Goal: Transaction & Acquisition: Register for event/course

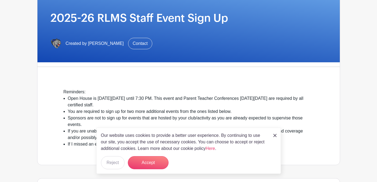
scroll to position [76, 0]
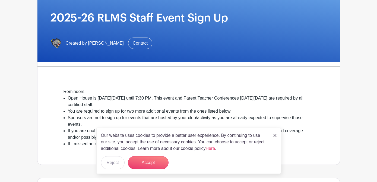
click at [273, 135] on div "Our website uses cookies to provide a better user experience. By continuing to …" at bounding box center [188, 150] width 185 height 46
click at [274, 135] on img at bounding box center [274, 135] width 3 height 3
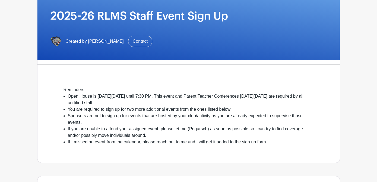
scroll to position [79, 0]
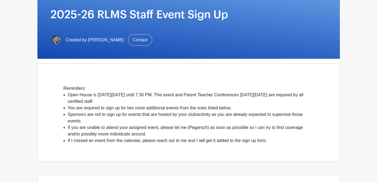
click at [197, 97] on li "Open House is [DATE][DATE] until 7:30 PM. This event and Parent Teacher Confere…" at bounding box center [191, 97] width 246 height 13
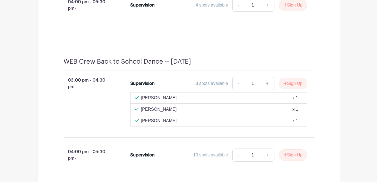
scroll to position [376, 0]
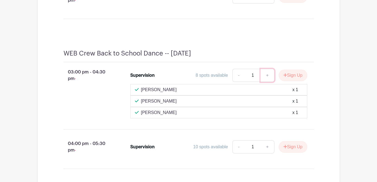
click at [274, 69] on link "+" at bounding box center [268, 75] width 14 height 13
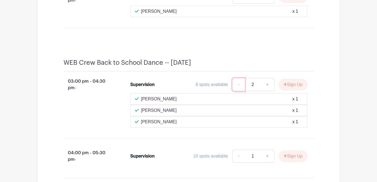
click at [245, 78] on link "-" at bounding box center [238, 84] width 12 height 13
type input "1"
click at [228, 76] on li "Supervision 8 spots available - 1 + Sign Up Shuman Chehade x 1 Jamie Jacobson x…" at bounding box center [218, 103] width 181 height 54
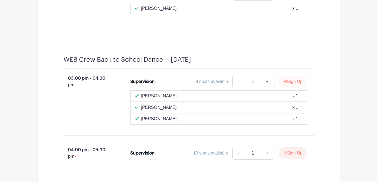
scroll to position [380, 0]
click at [307, 75] on button "Sign Up" at bounding box center [293, 80] width 28 height 11
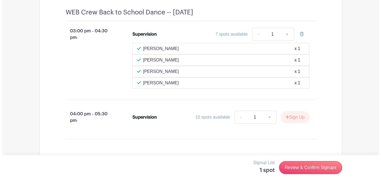
scroll to position [431, 0]
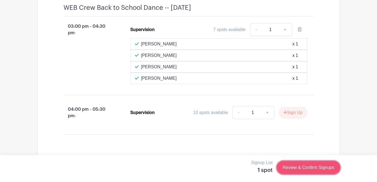
click at [318, 165] on link "Review & Confirm Signups" at bounding box center [308, 167] width 63 height 13
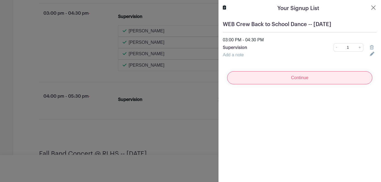
click at [297, 81] on input "Continue" at bounding box center [299, 77] width 145 height 13
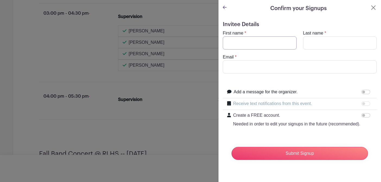
click at [259, 45] on input "First name" at bounding box center [260, 42] width 74 height 13
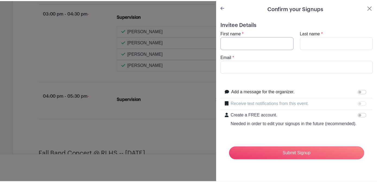
scroll to position [443, 0]
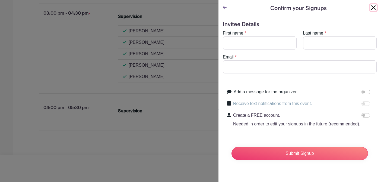
click at [370, 7] on button "Close" at bounding box center [373, 7] width 7 height 7
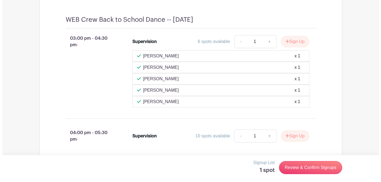
scroll to position [447, 0]
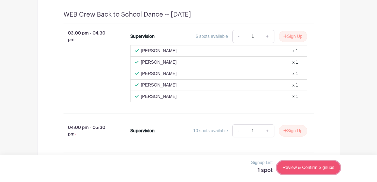
click at [336, 168] on link "Review & Confirm Signups" at bounding box center [308, 167] width 63 height 13
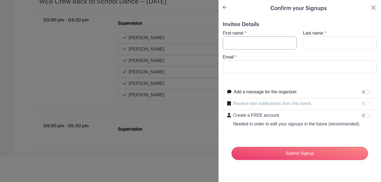
click at [268, 43] on input "First name" at bounding box center [260, 42] width 74 height 13
type input "[PERSON_NAME]"
click at [260, 67] on input "Email" at bounding box center [300, 66] width 154 height 13
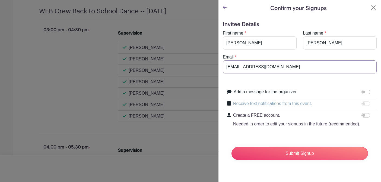
scroll to position [457, 0]
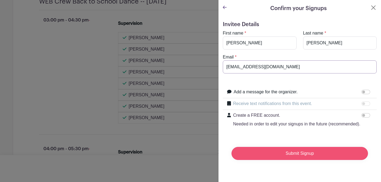
type input "[EMAIL_ADDRESS][DOMAIN_NAME]"
click at [297, 160] on input "Submit Signup" at bounding box center [300, 153] width 137 height 13
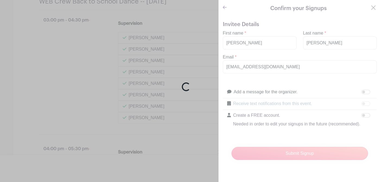
click at [172, 12] on div "Loading..." at bounding box center [190, 91] width 381 height 182
click at [178, 16] on div "Loading..." at bounding box center [190, 91] width 381 height 182
click at [367, 4] on div "Loading..." at bounding box center [190, 91] width 381 height 182
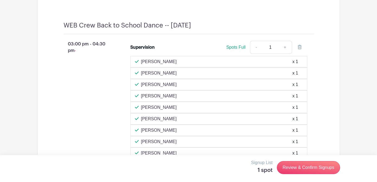
scroll to position [467, 0]
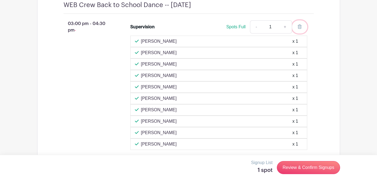
click at [302, 24] on icon at bounding box center [300, 26] width 4 height 4
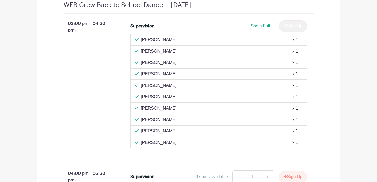
click at [90, 81] on div "03:00 pm - 04:30 pm -" at bounding box center [88, 84] width 67 height 132
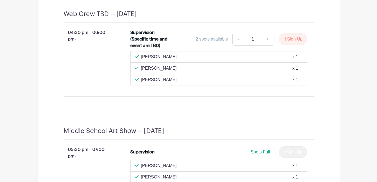
scroll to position [1789, 0]
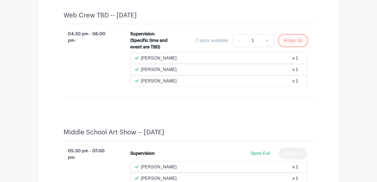
click at [307, 35] on button "Sign Up" at bounding box center [293, 40] width 28 height 11
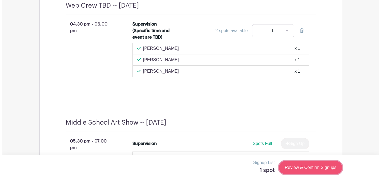
scroll to position [1791, 0]
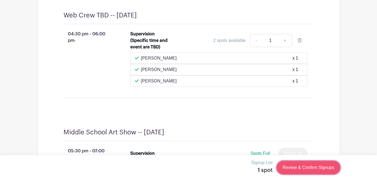
click at [317, 168] on link "Review & Confirm Signups" at bounding box center [308, 167] width 63 height 13
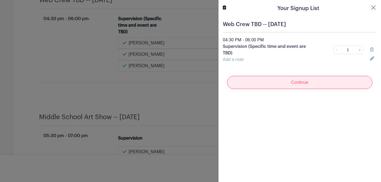
click at [304, 83] on input "Continue" at bounding box center [299, 82] width 145 height 13
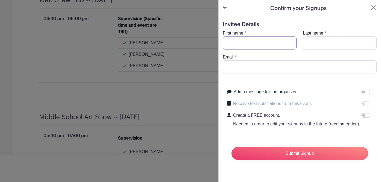
click at [265, 42] on input "First name" at bounding box center [260, 42] width 74 height 13
type input "[PERSON_NAME]"
click at [271, 65] on input "Email" at bounding box center [300, 66] width 154 height 13
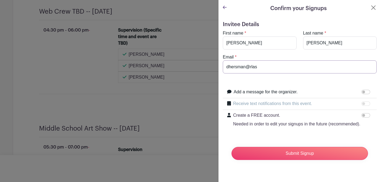
scroll to position [1802, 0]
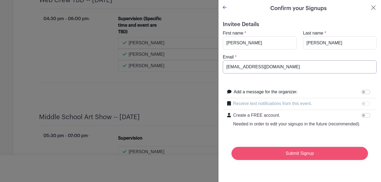
type input "[EMAIL_ADDRESS][DOMAIN_NAME]"
click at [314, 160] on input "Submit Signup" at bounding box center [300, 153] width 137 height 13
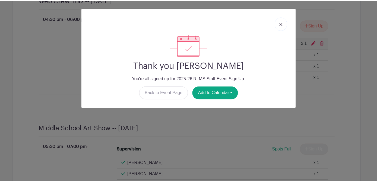
scroll to position [1814, 0]
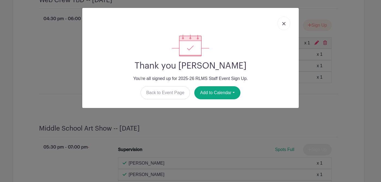
click at [284, 25] on img at bounding box center [283, 23] width 3 height 3
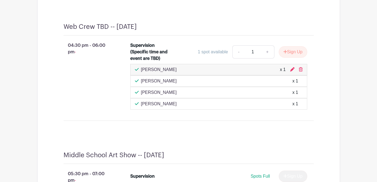
scroll to position [1825, 0]
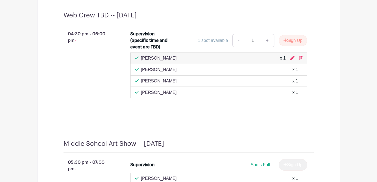
click at [84, 87] on div "04:30 pm - 06:00 pm -" at bounding box center [88, 64] width 67 height 72
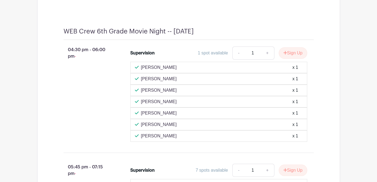
scroll to position [1377, 0]
click at [307, 47] on button "Sign Up" at bounding box center [293, 52] width 28 height 11
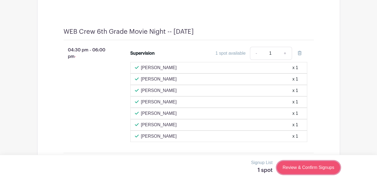
click at [324, 168] on link "Review & Confirm Signups" at bounding box center [308, 167] width 63 height 13
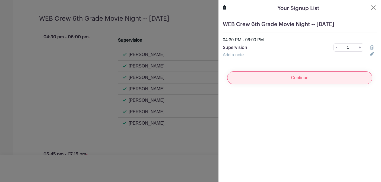
click at [279, 84] on input "Continue" at bounding box center [299, 77] width 145 height 13
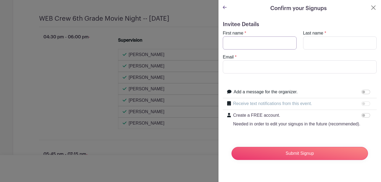
click at [264, 42] on input "First name" at bounding box center [260, 42] width 74 height 13
type input "[PERSON_NAME]"
click at [270, 64] on input "Email" at bounding box center [300, 66] width 154 height 13
type input "[EMAIL_ADDRESS][DOMAIN_NAME]"
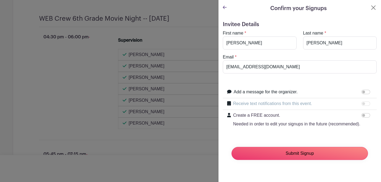
click at [293, 160] on input "Submit Signup" at bounding box center [300, 153] width 137 height 13
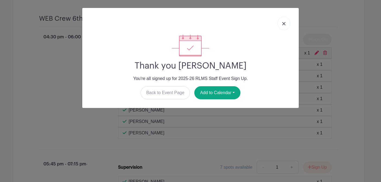
click at [283, 25] on img at bounding box center [283, 23] width 3 height 3
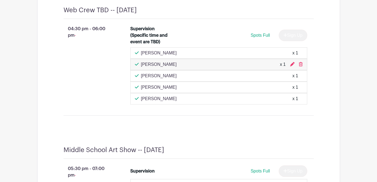
scroll to position [2003, 0]
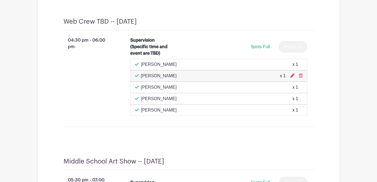
click at [106, 93] on div "04:30 pm - 06:00 pm -" at bounding box center [88, 76] width 67 height 83
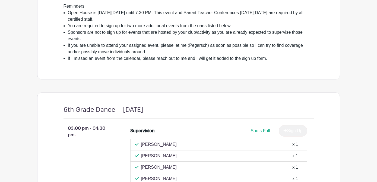
scroll to position [0, 0]
